Goal: Browse casually

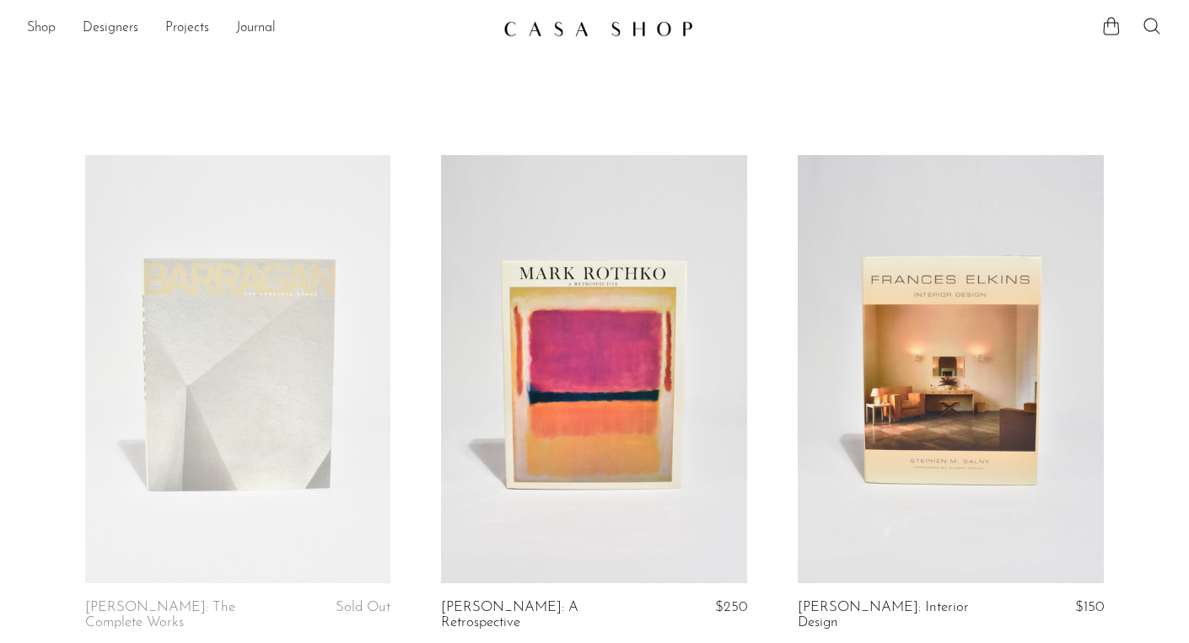
click at [30, 31] on link "Shop" at bounding box center [41, 29] width 29 height 22
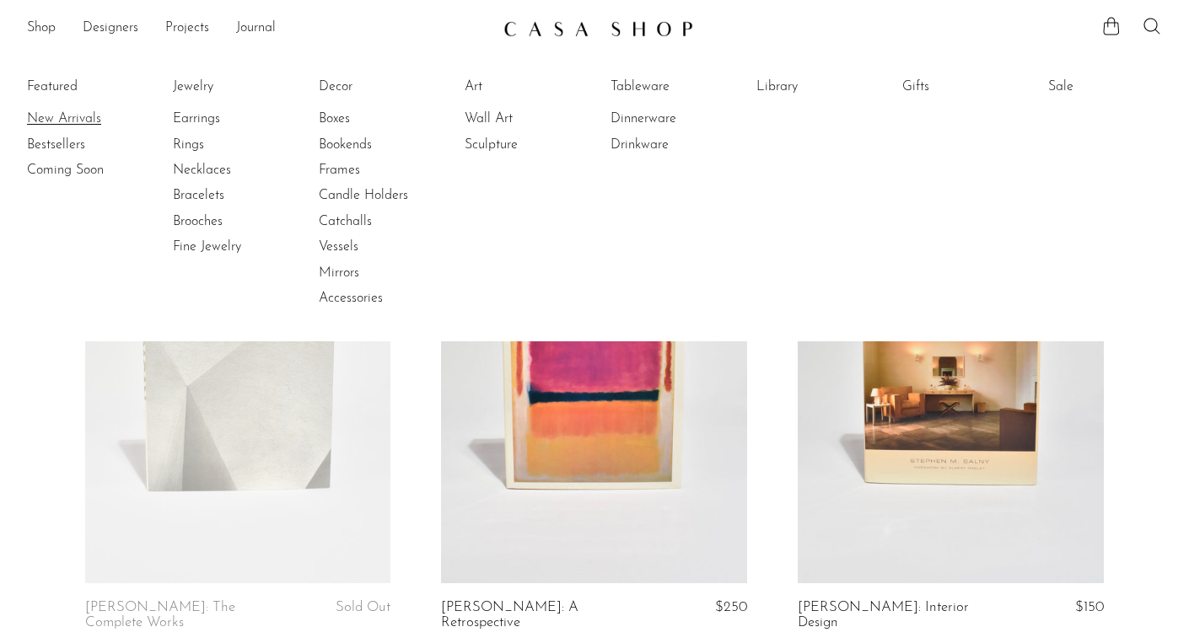
click at [49, 112] on link "New Arrivals" at bounding box center [90, 119] width 126 height 19
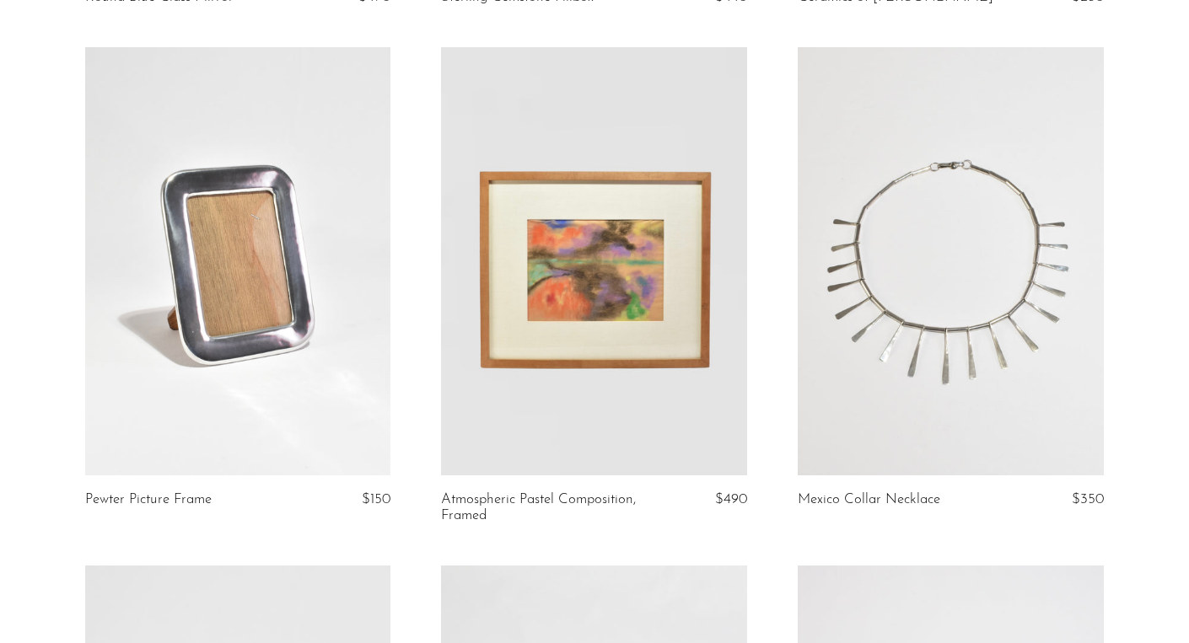
scroll to position [614, 0]
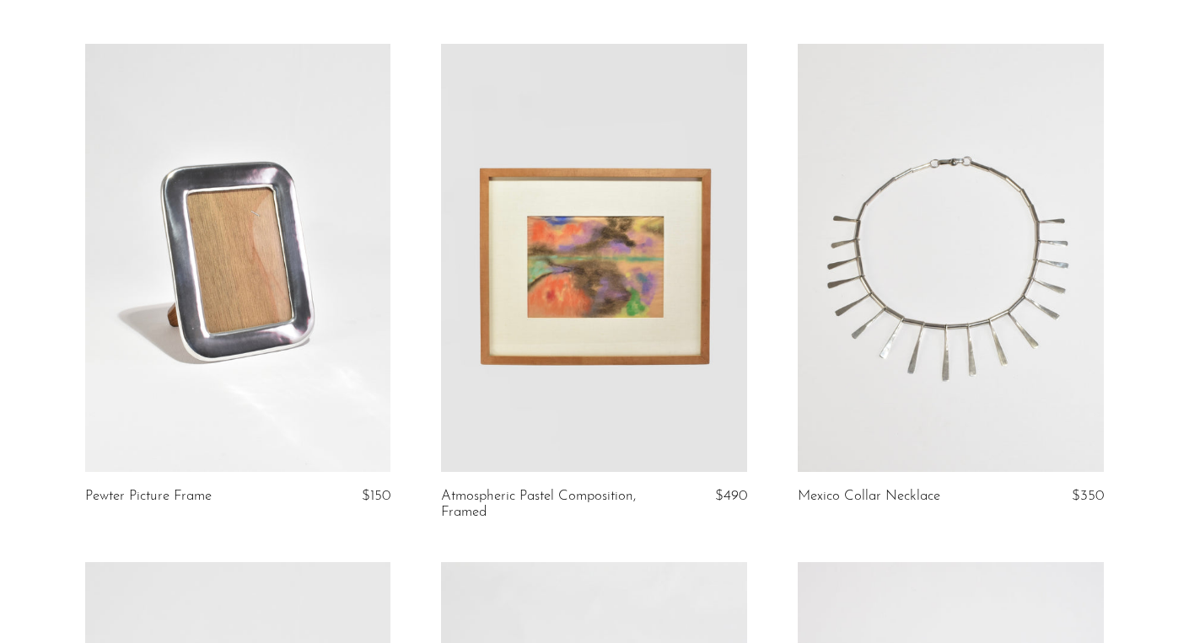
click at [206, 254] on link at bounding box center [238, 258] width 306 height 428
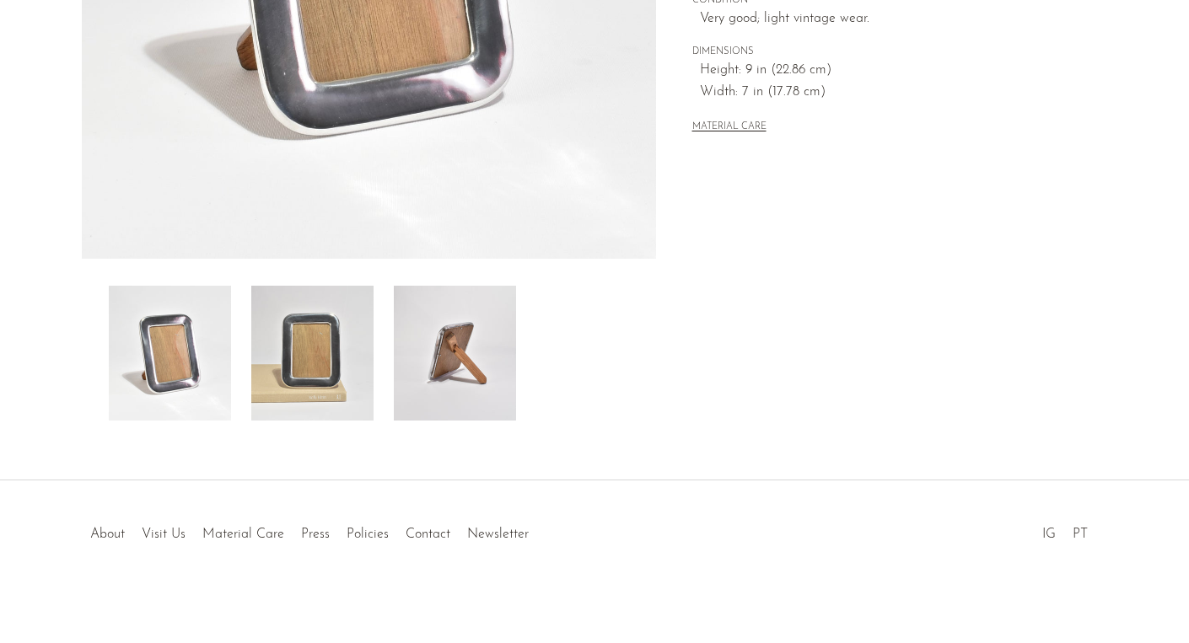
scroll to position [454, 0]
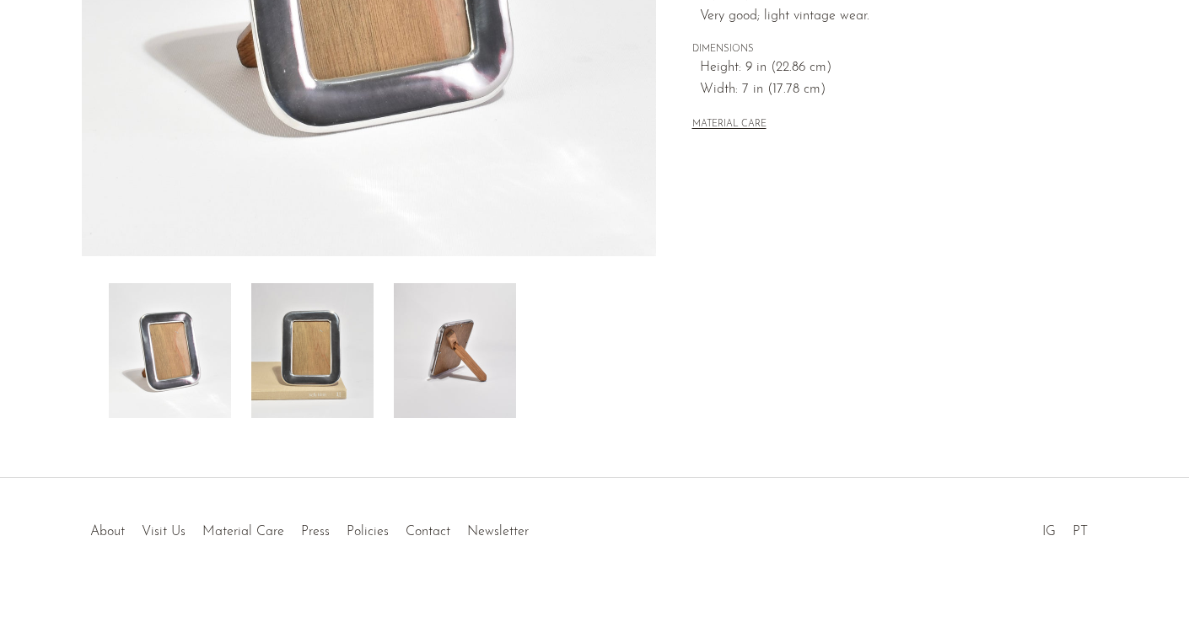
click at [466, 347] on img at bounding box center [455, 350] width 122 height 135
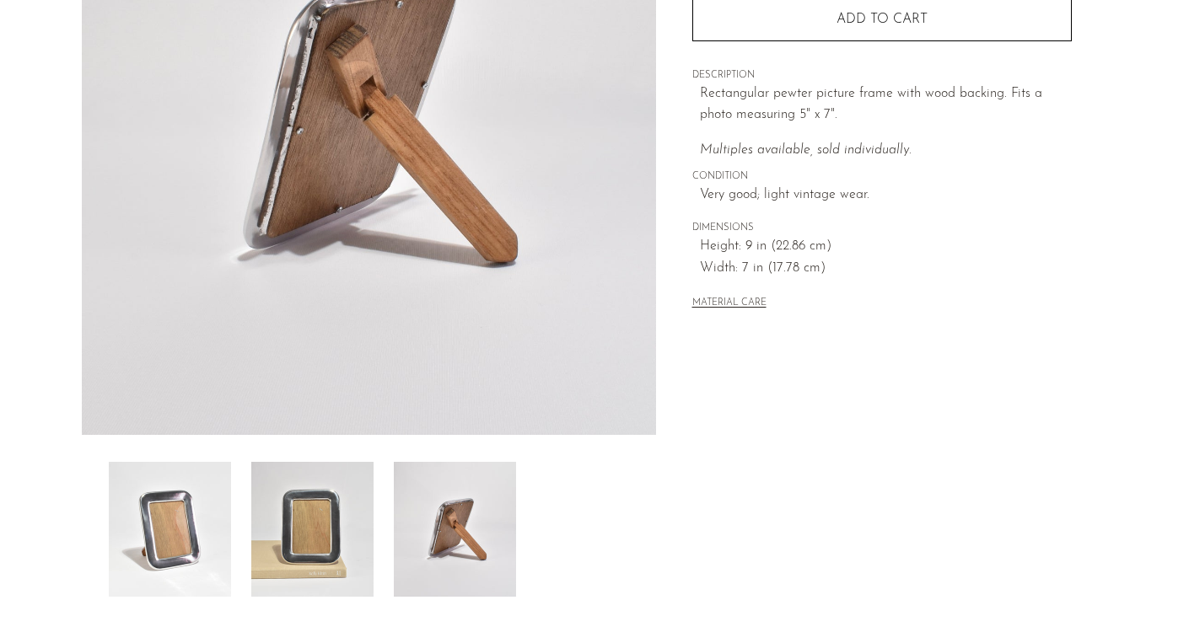
scroll to position [275, 0]
click at [308, 516] on img at bounding box center [312, 529] width 122 height 135
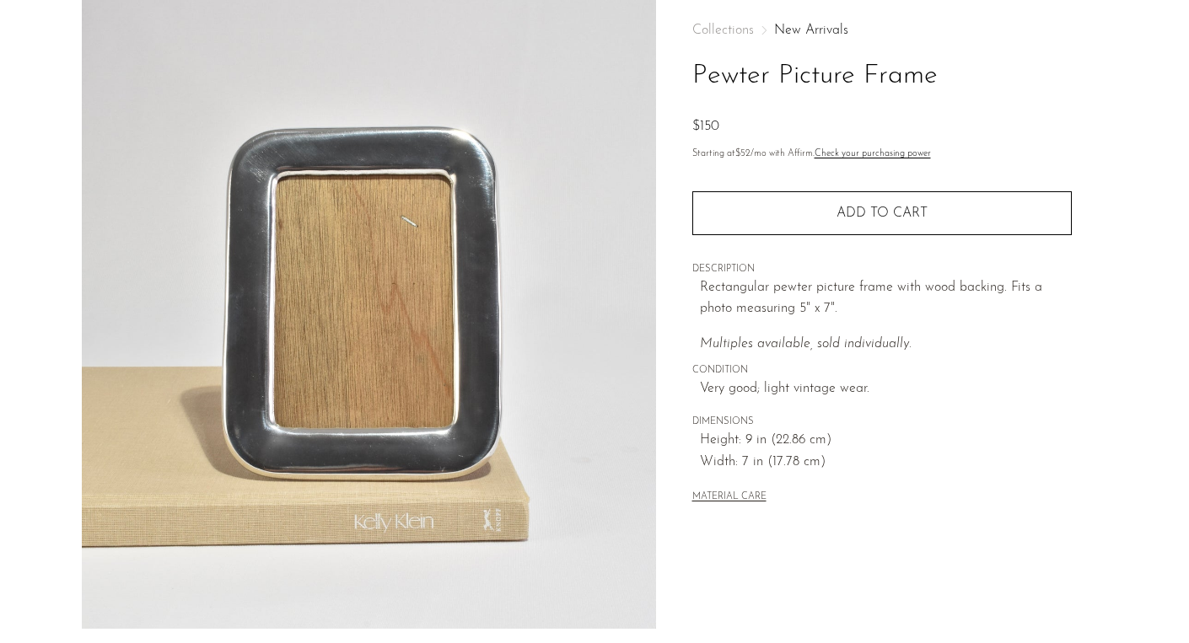
scroll to position [80, 0]
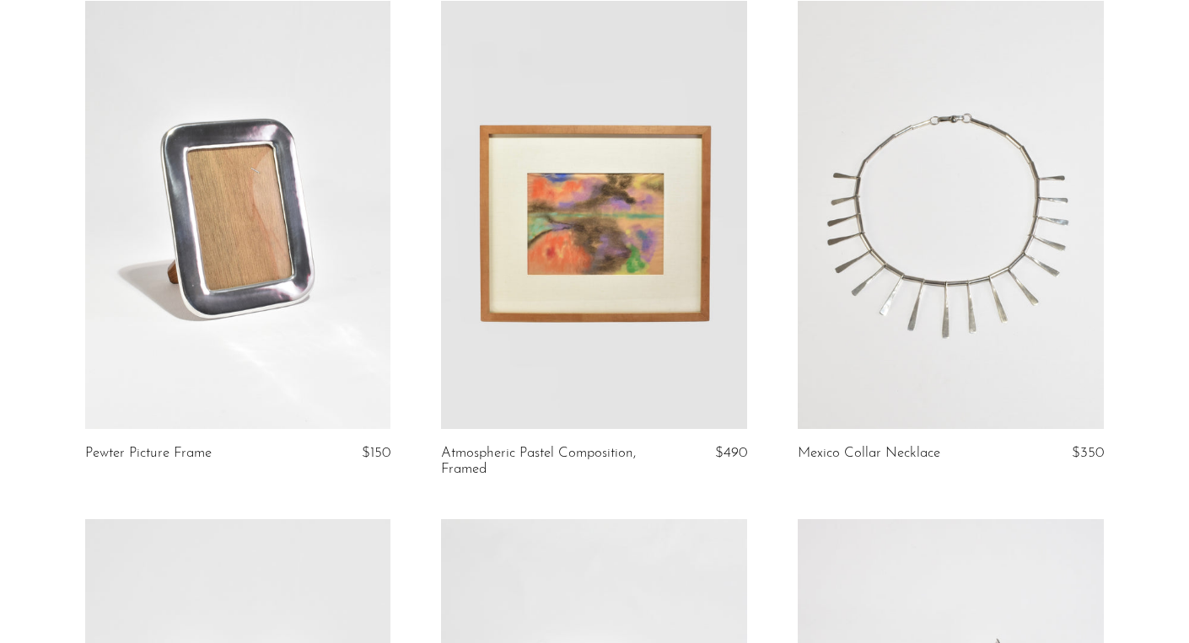
scroll to position [673, 0]
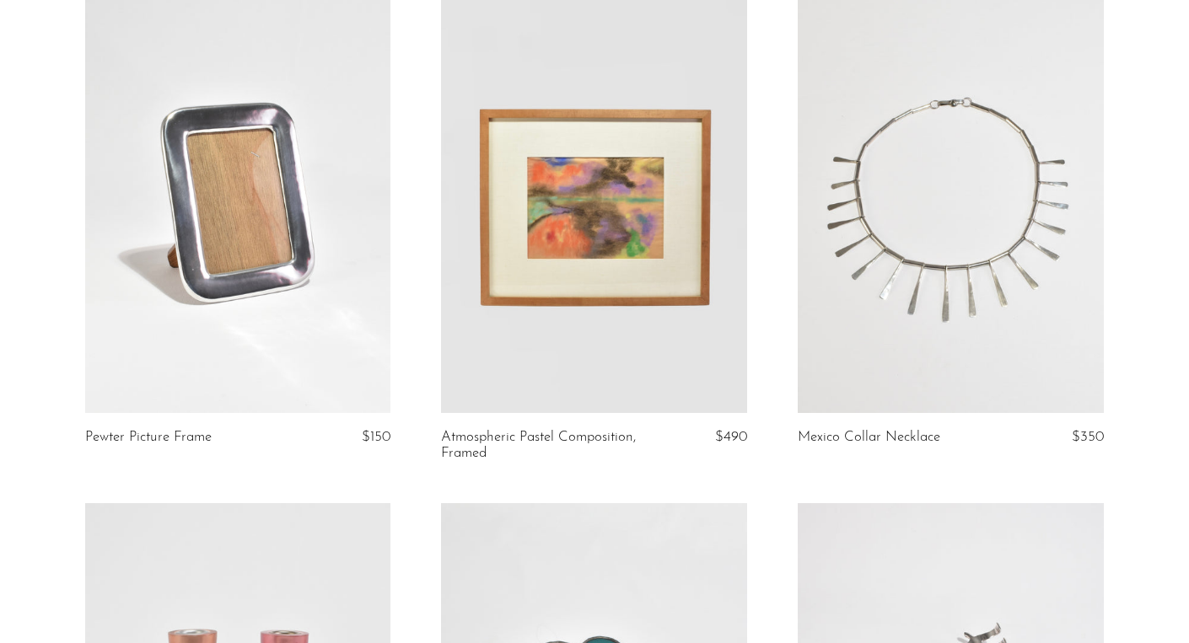
click at [616, 258] on link at bounding box center [594, 199] width 306 height 428
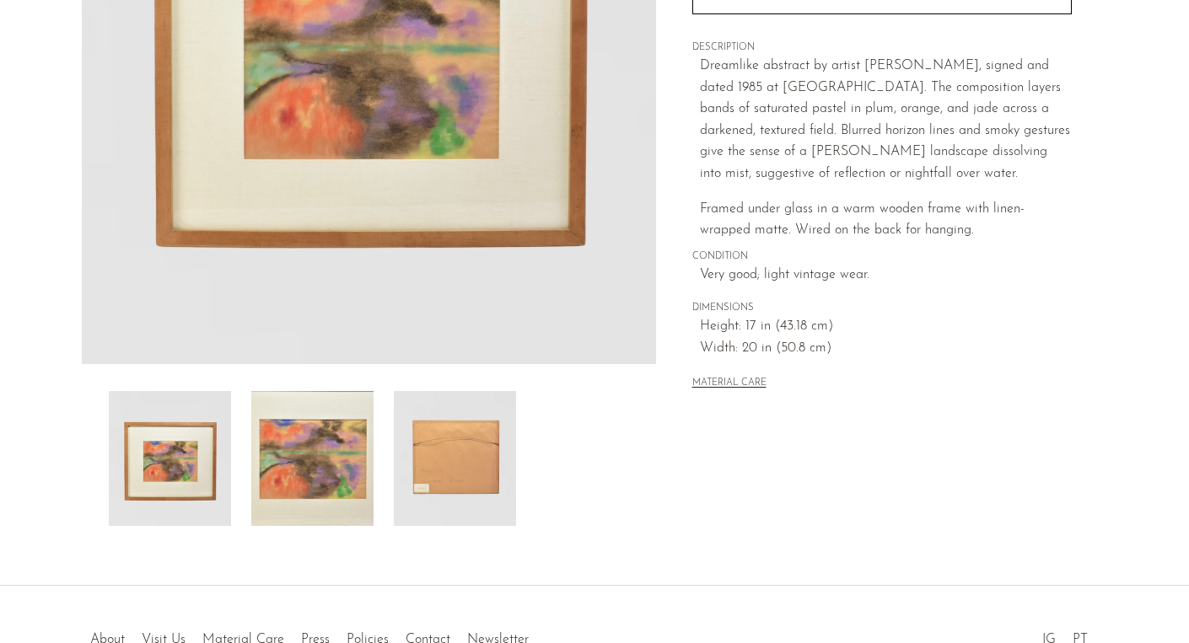
scroll to position [172, 0]
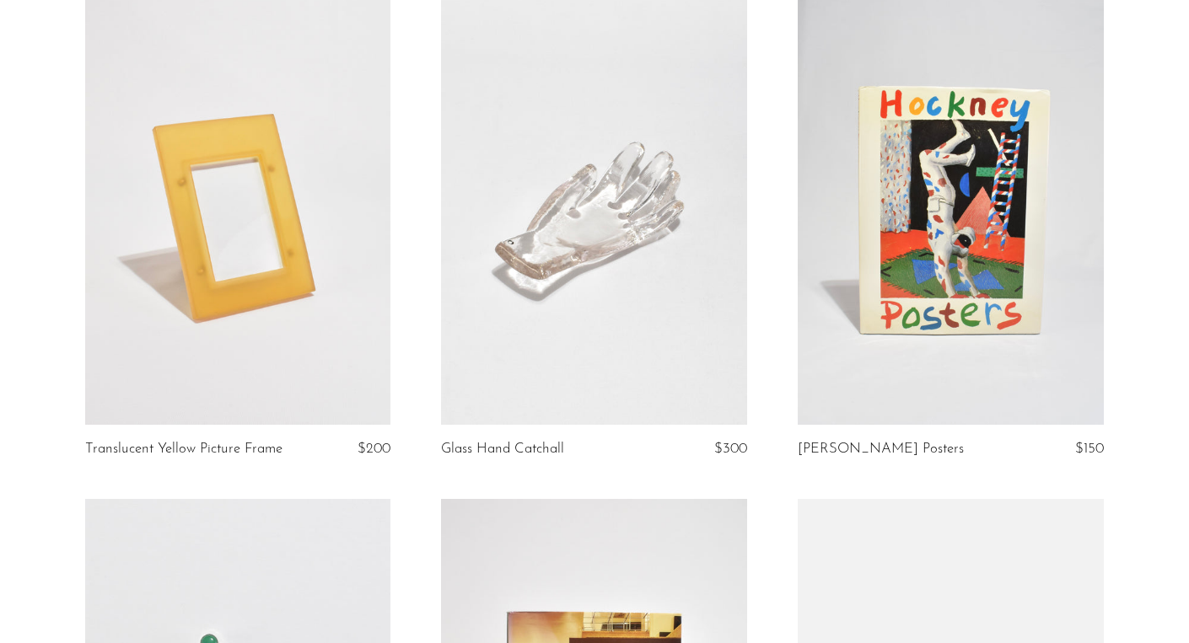
scroll to position [3740, 0]
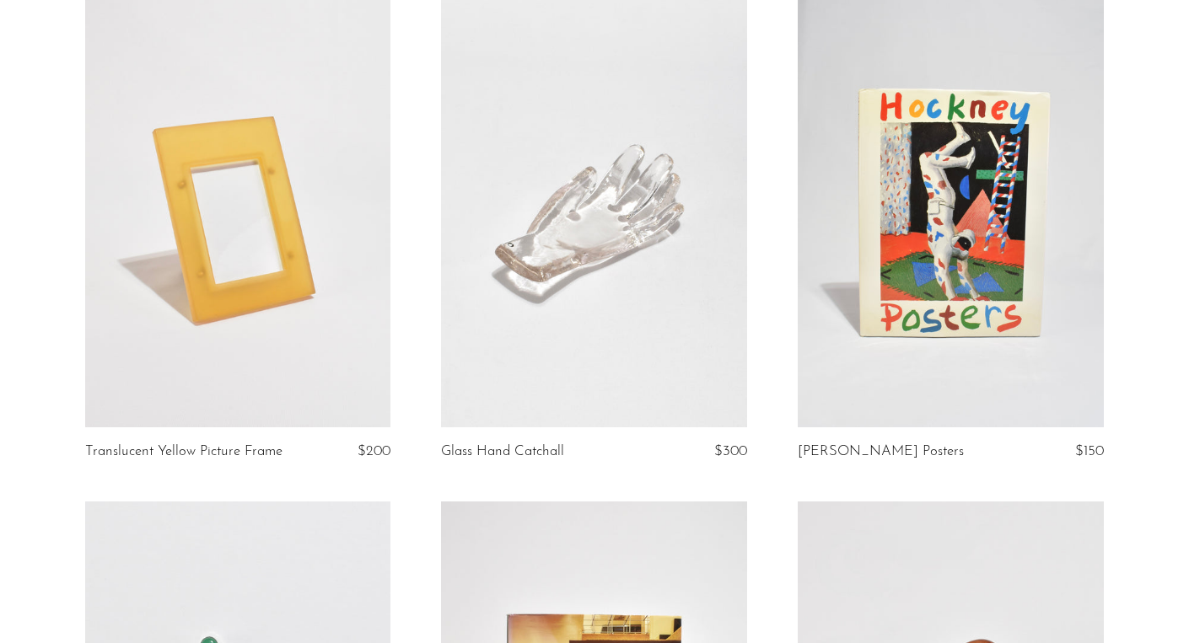
click at [940, 226] on link at bounding box center [951, 213] width 306 height 428
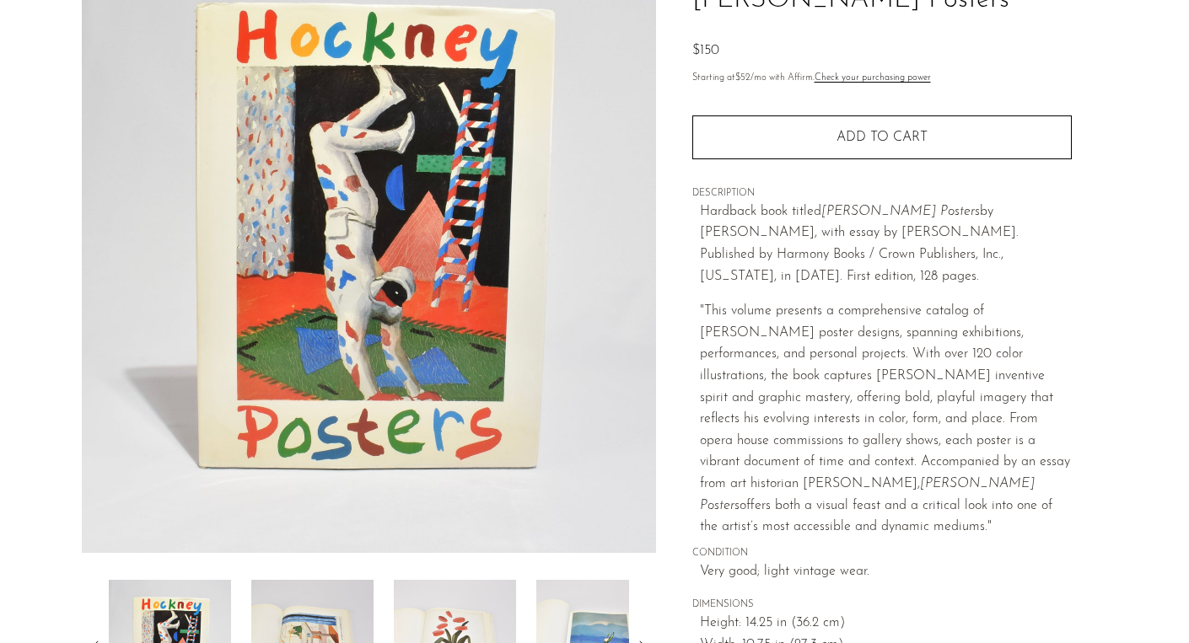
scroll to position [423, 0]
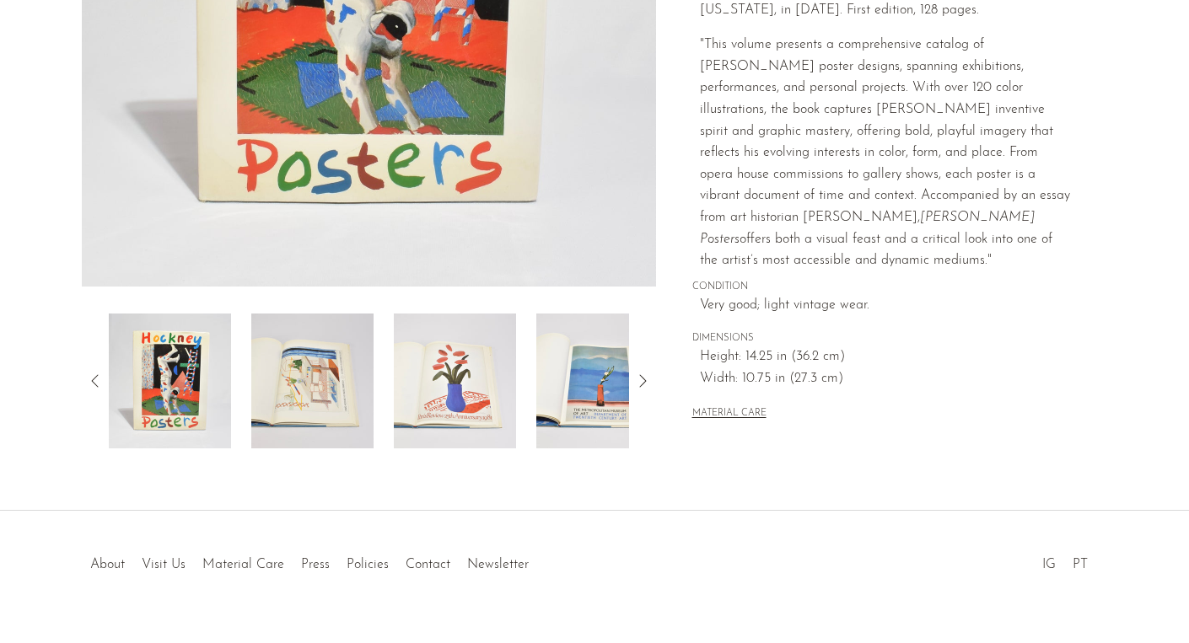
click at [458, 360] on img at bounding box center [455, 381] width 122 height 135
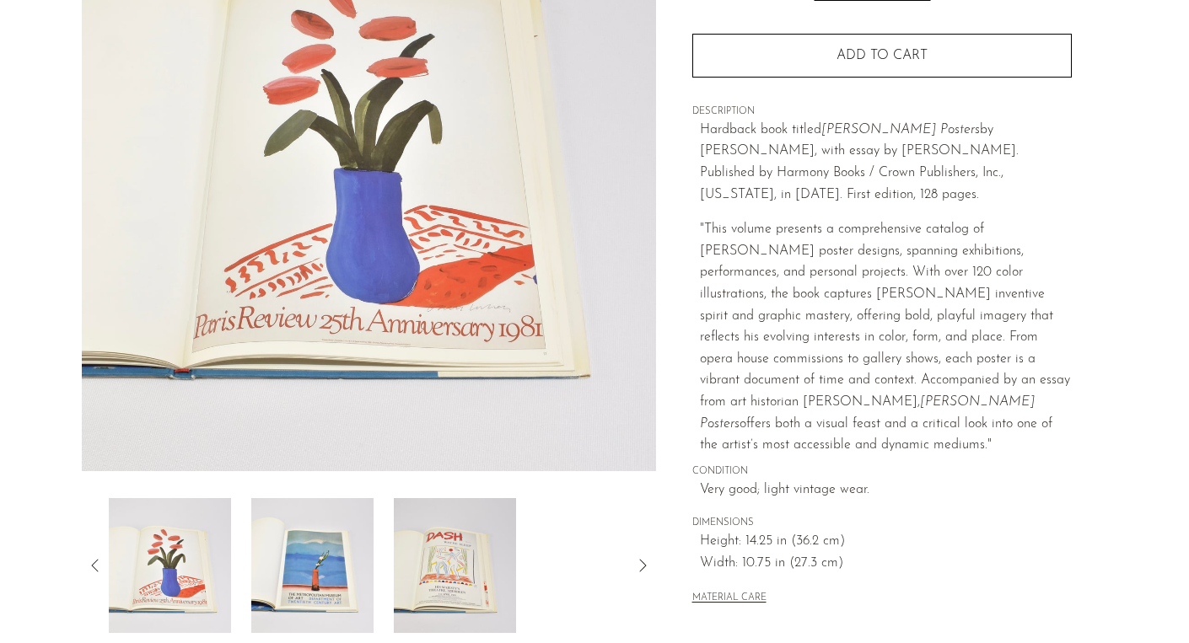
scroll to position [240, 0]
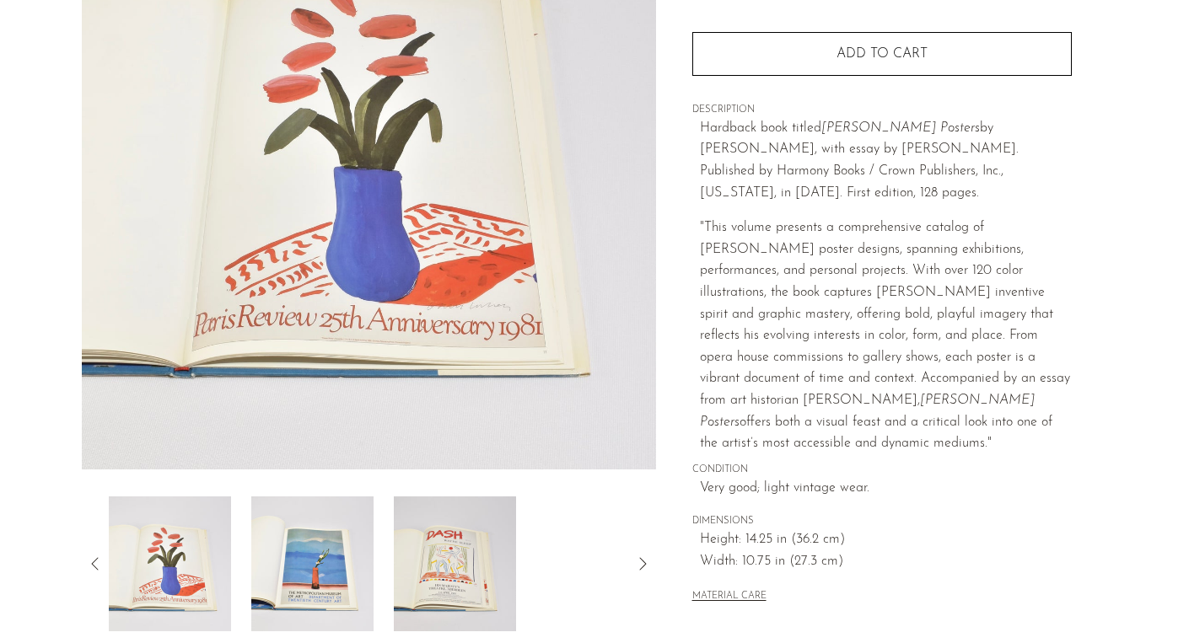
click at [401, 592] on img at bounding box center [455, 564] width 122 height 135
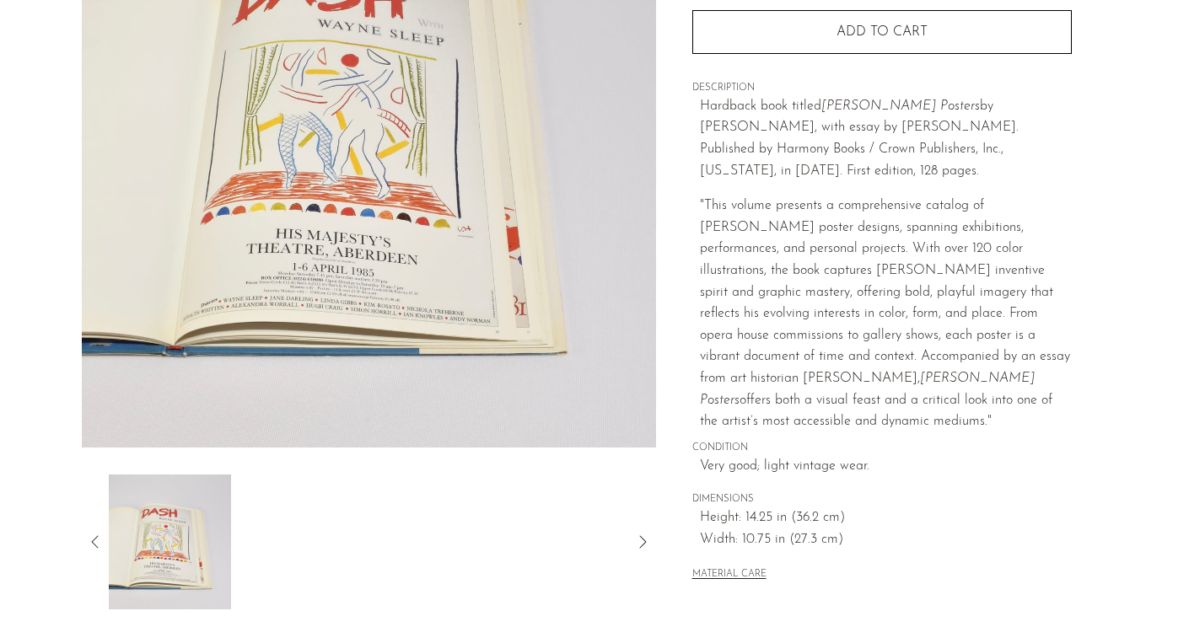
scroll to position [0, 0]
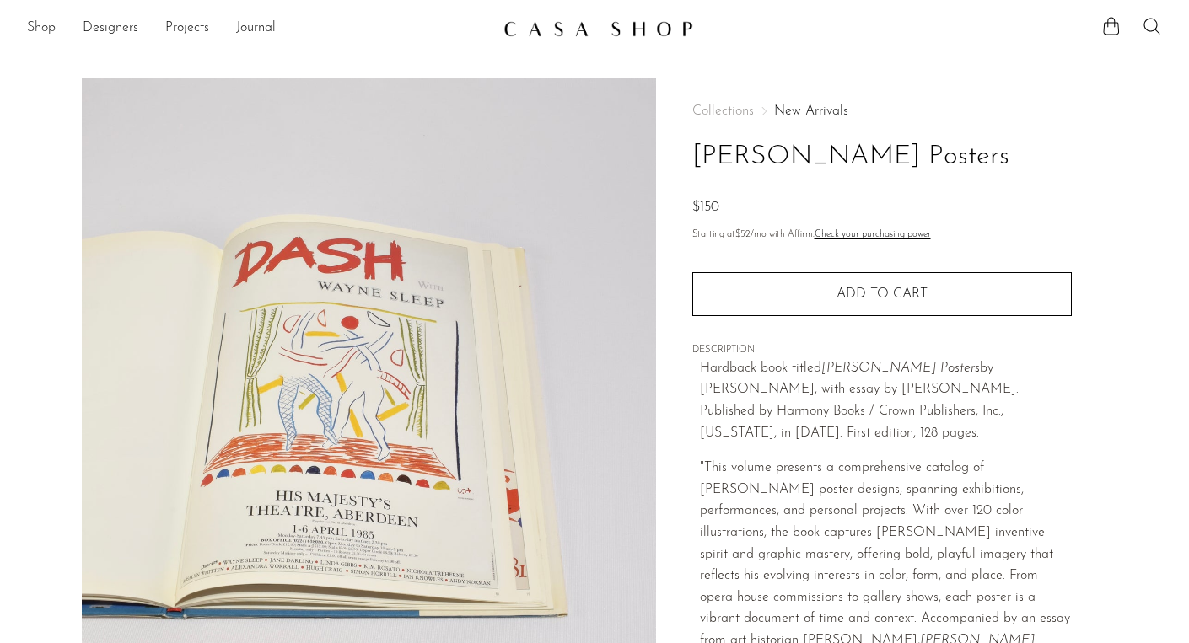
click at [35, 33] on link "Shop" at bounding box center [41, 29] width 29 height 22
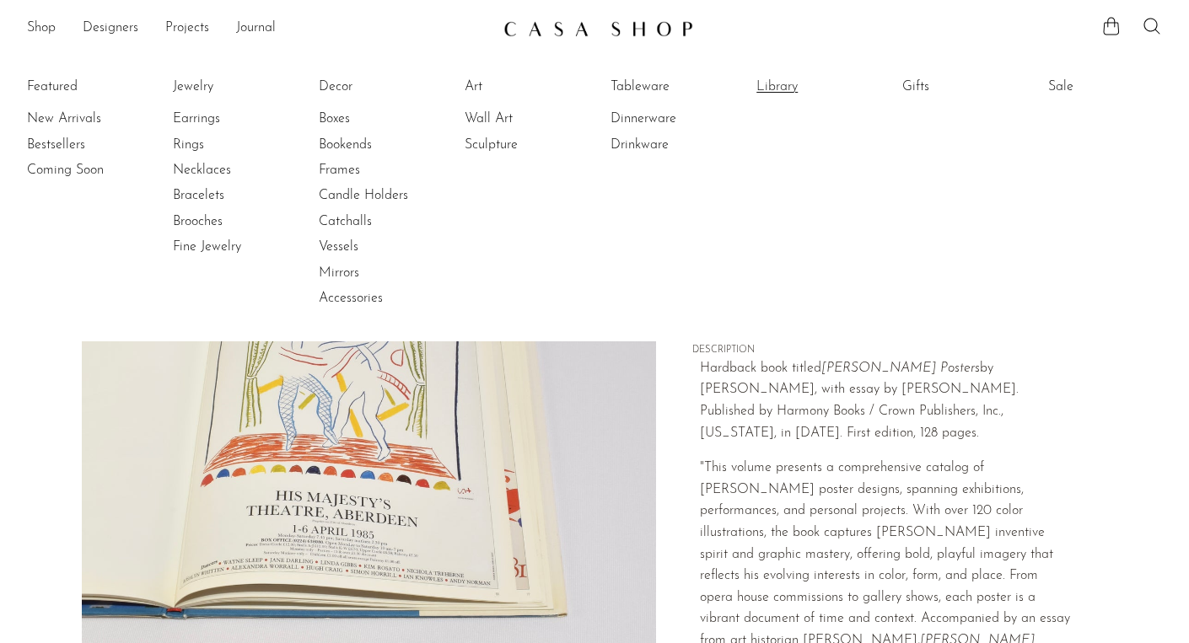
click at [779, 91] on link "Library" at bounding box center [819, 87] width 126 height 19
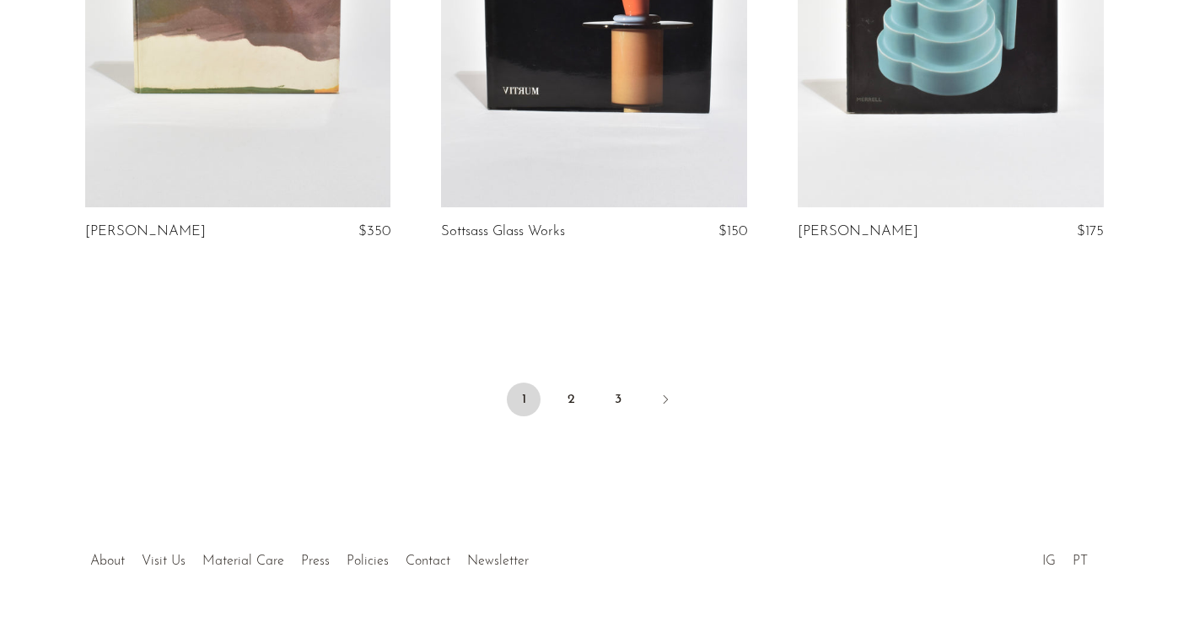
scroll to position [5988, 0]
click at [579, 383] on link "2" at bounding box center [571, 400] width 34 height 34
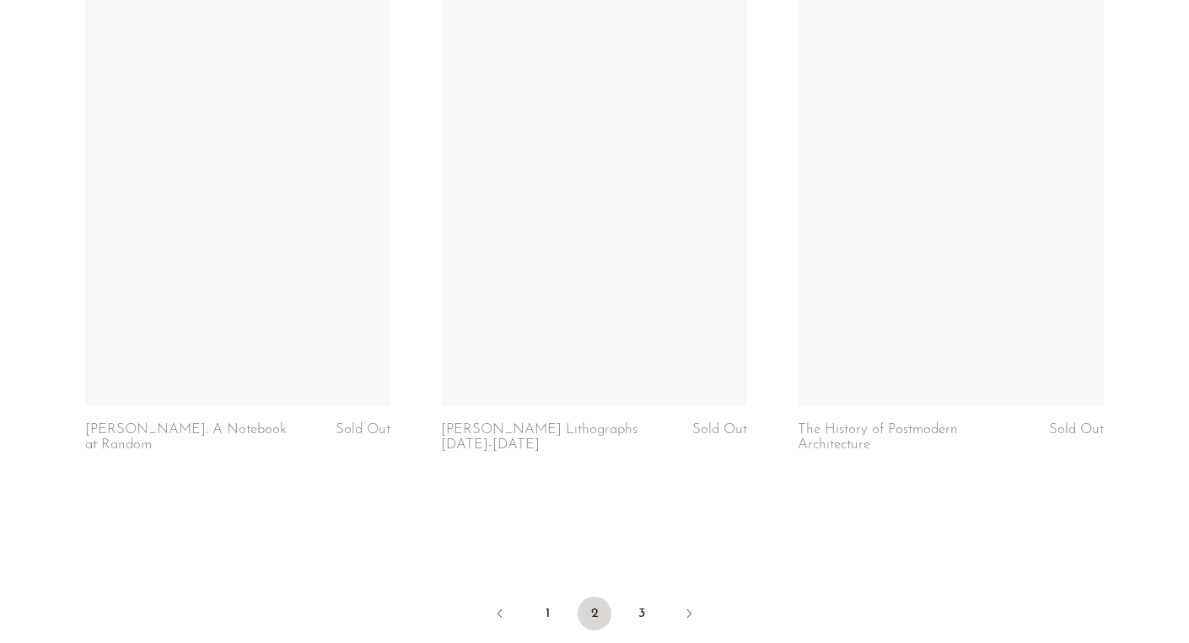
scroll to position [5802, 0]
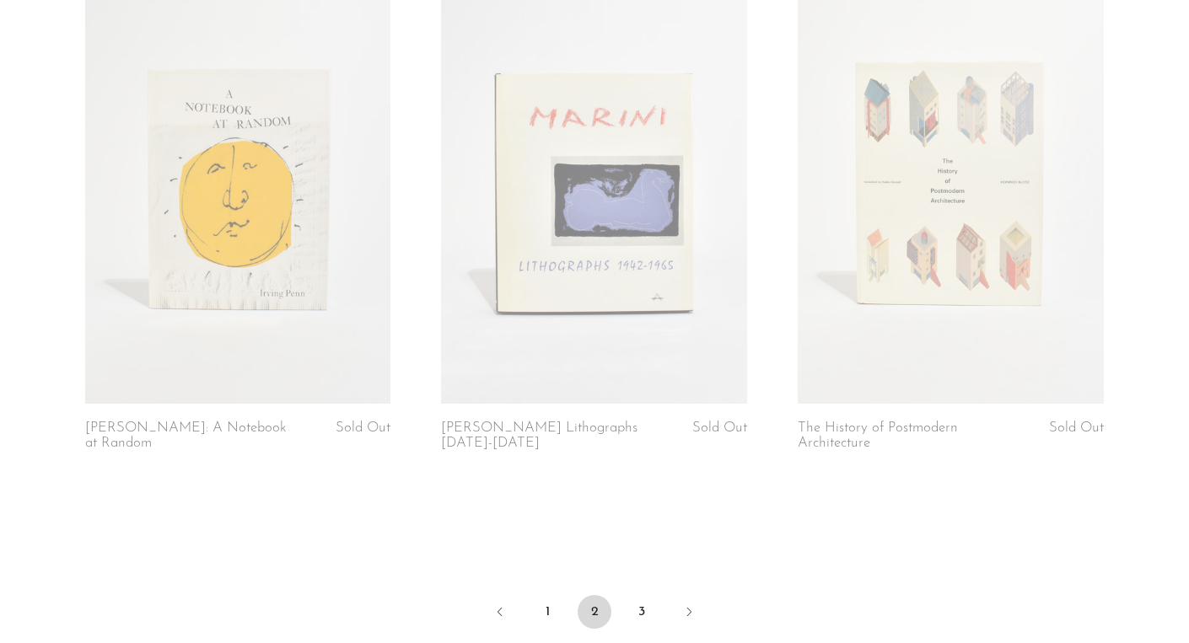
click at [671, 271] on link at bounding box center [594, 190] width 306 height 428
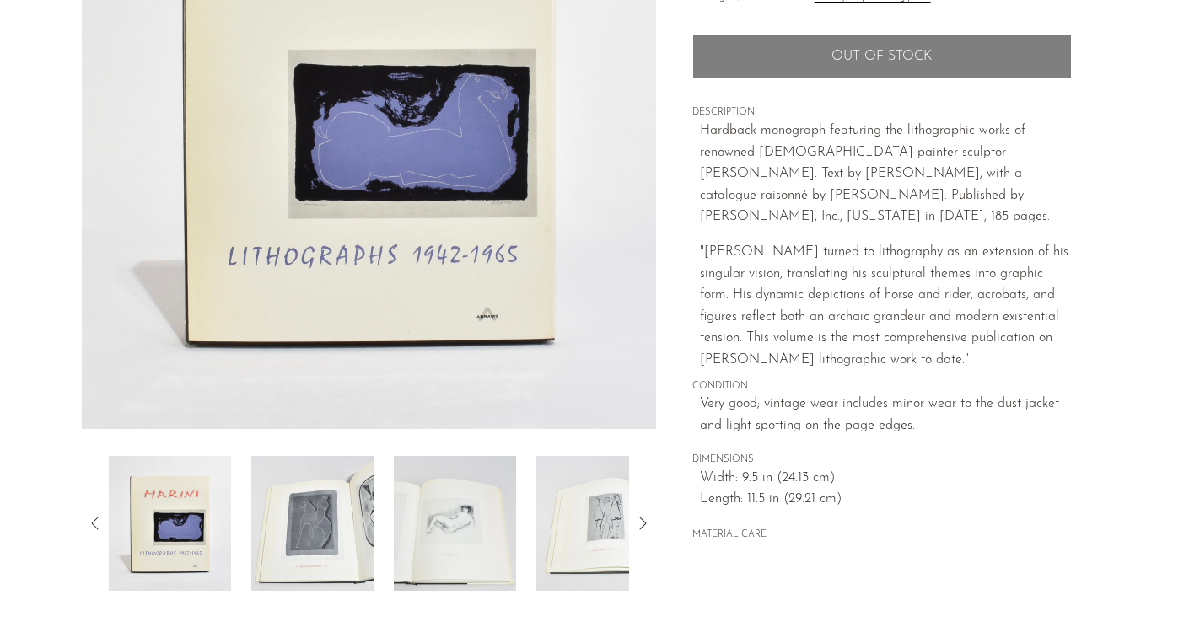
scroll to position [316, 0]
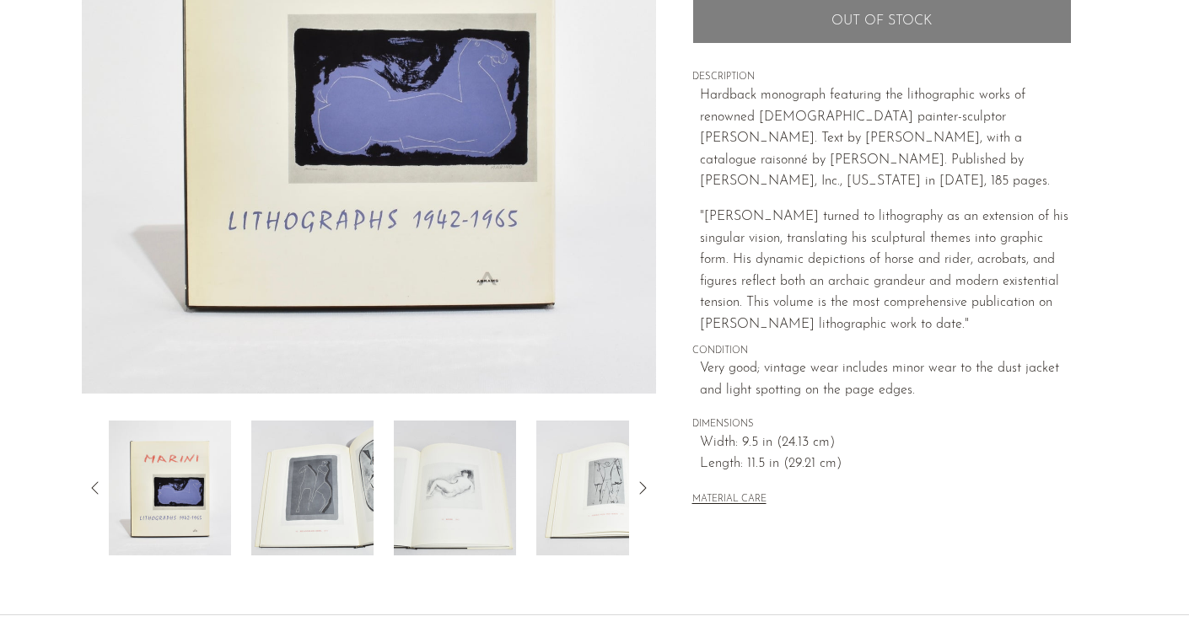
click at [336, 503] on img at bounding box center [312, 488] width 122 height 135
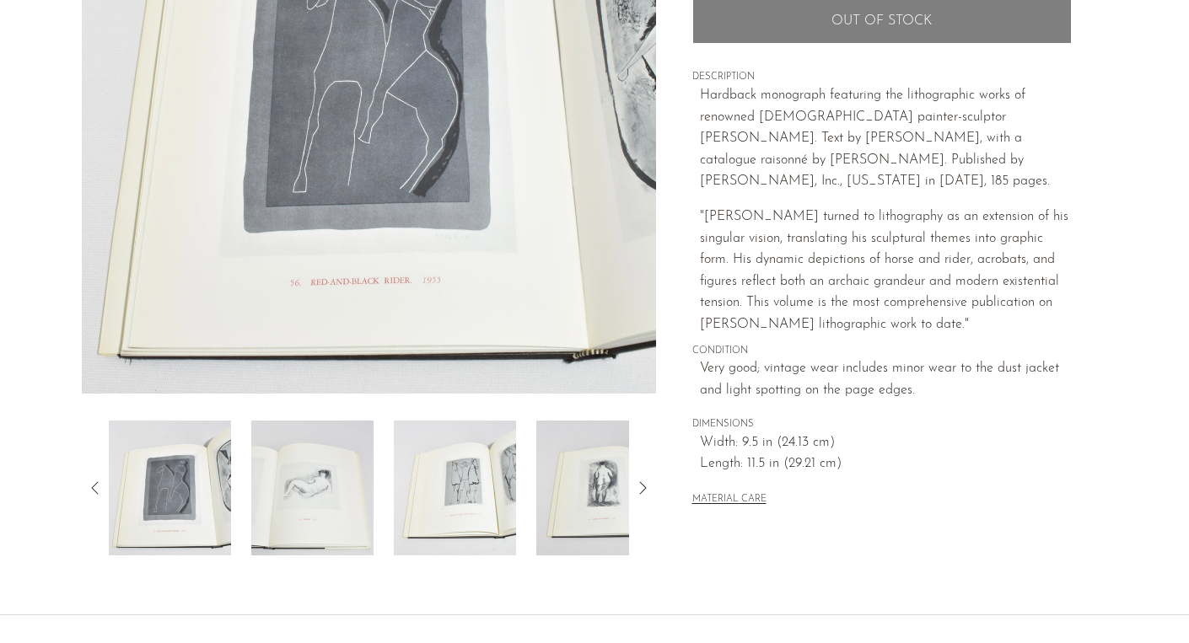
scroll to position [135, 0]
